Goal: Information Seeking & Learning: Learn about a topic

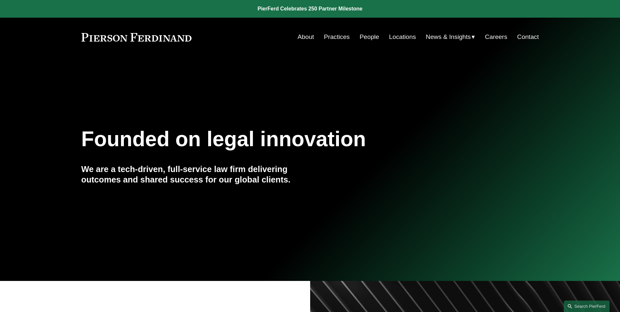
click at [0, 0] on link "Blogs" at bounding box center [0, 0] width 0 height 0
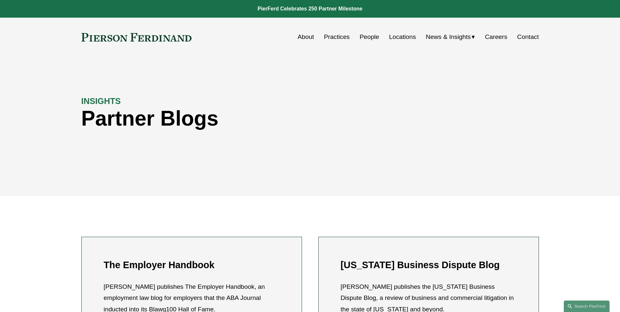
click at [303, 9] on link at bounding box center [310, 9] width 620 height 18
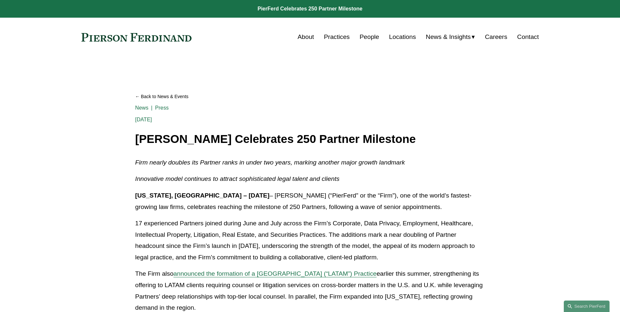
click at [131, 37] on link at bounding box center [136, 37] width 110 height 8
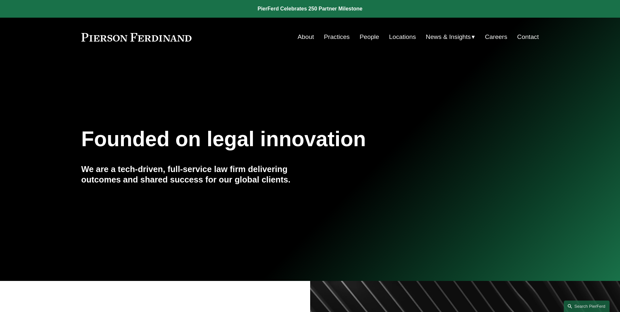
click at [315, 9] on link at bounding box center [310, 9] width 620 height 18
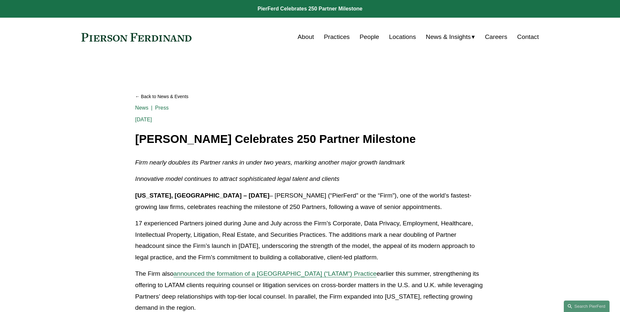
click at [288, 9] on link at bounding box center [310, 9] width 620 height 18
click at [290, 167] on p "Firm nearly doubles its Partner ranks in under two years, marking another major…" at bounding box center [310, 162] width 350 height 11
